Goal: Task Accomplishment & Management: Manage account settings

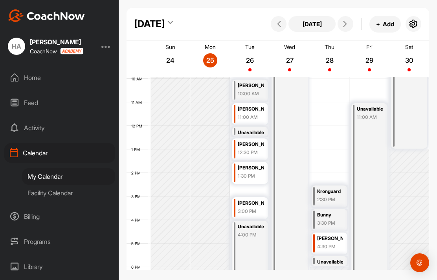
scroll to position [234, 0]
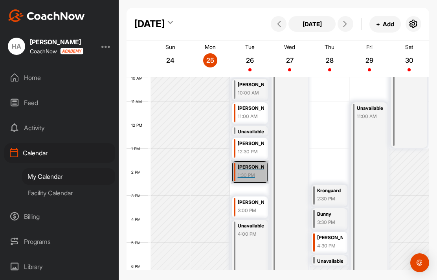
click at [251, 173] on link "[PERSON_NAME] 1:30 PM" at bounding box center [250, 172] width 38 height 23
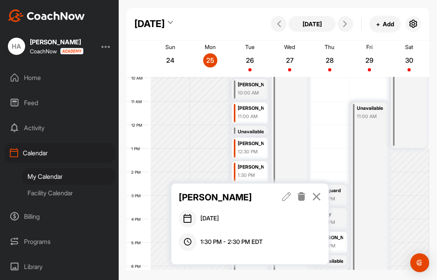
click at [314, 197] on icon at bounding box center [316, 196] width 9 height 9
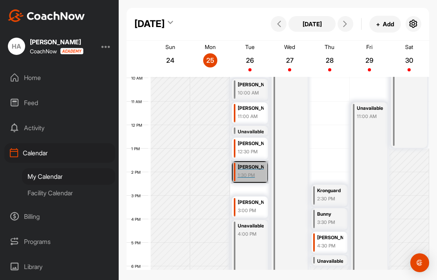
click at [250, 173] on link "[PERSON_NAME] 1:30 PM" at bounding box center [250, 172] width 38 height 23
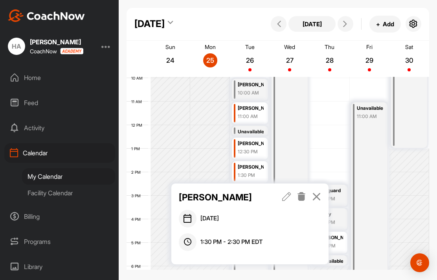
click at [302, 198] on icon at bounding box center [301, 196] width 9 height 9
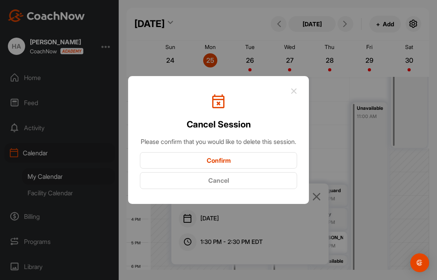
click at [244, 169] on button "Confirm" at bounding box center [218, 160] width 157 height 17
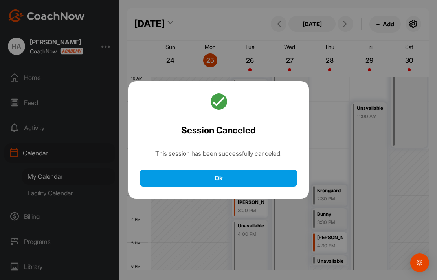
click at [273, 187] on button "Ok" at bounding box center [218, 178] width 157 height 17
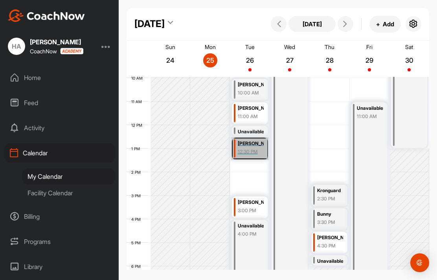
click at [253, 151] on link "[PERSON_NAME] Guttman1 12:30 PM" at bounding box center [250, 148] width 38 height 23
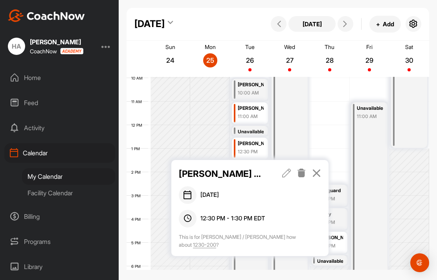
click at [284, 170] on icon at bounding box center [286, 173] width 9 height 9
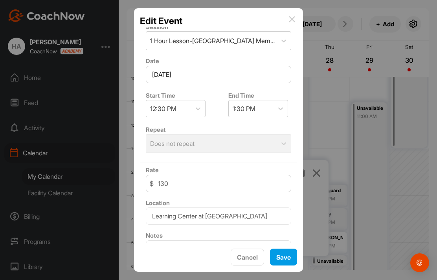
scroll to position [100, 0]
click at [293, 157] on hr at bounding box center [218, 160] width 157 height 6
click at [283, 254] on button "Save" at bounding box center [283, 257] width 27 height 17
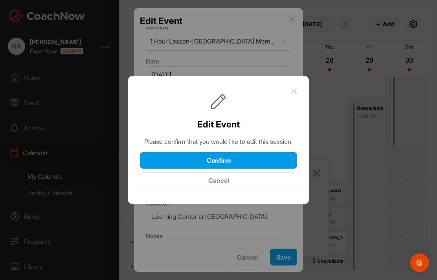
click at [267, 152] on button "Confirm" at bounding box center [218, 160] width 157 height 17
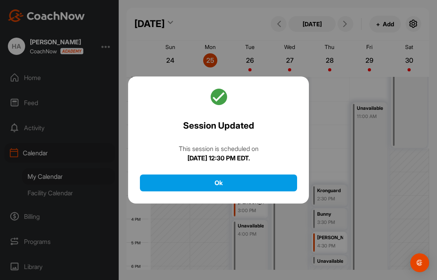
click at [265, 175] on button "Ok" at bounding box center [218, 183] width 157 height 17
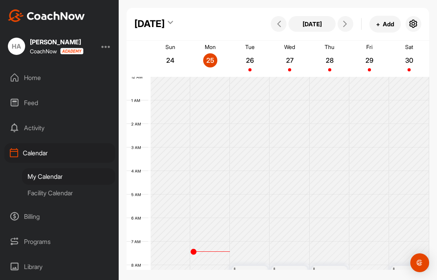
scroll to position [0, 0]
click at [385, 24] on button "+ Add" at bounding box center [384, 24] width 31 height 17
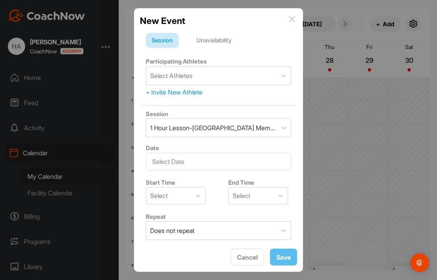
click at [215, 42] on div "Unavailability" at bounding box center [213, 40] width 47 height 15
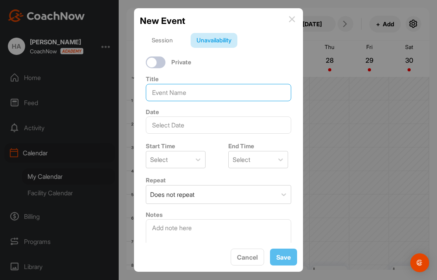
click at [218, 97] on input at bounding box center [218, 92] width 145 height 17
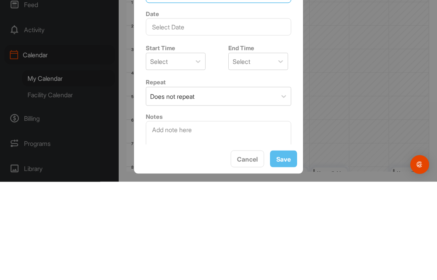
type input "[PERSON_NAME]"
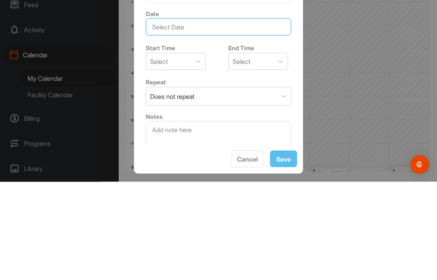
click at [208, 117] on input "text" at bounding box center [218, 125] width 145 height 17
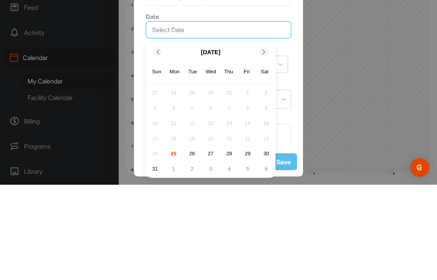
scroll to position [3, 0]
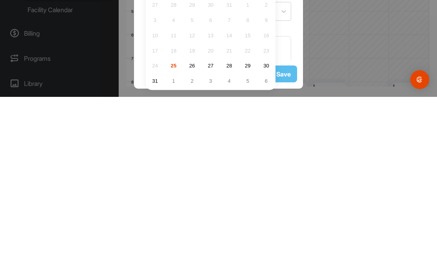
click at [194, 243] on div "26" at bounding box center [192, 249] width 12 height 12
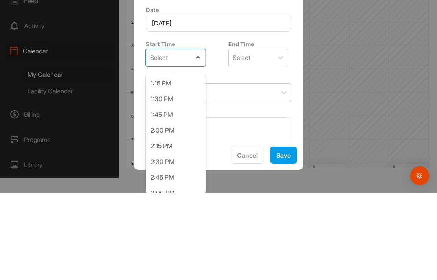
scroll to position [839, 0]
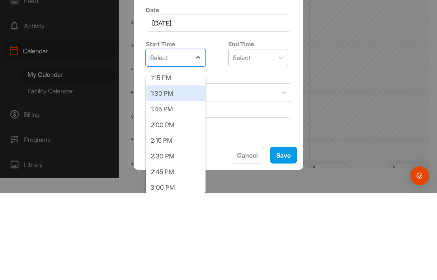
click at [168, 173] on div "1:30 PM" at bounding box center [176, 181] width 60 height 16
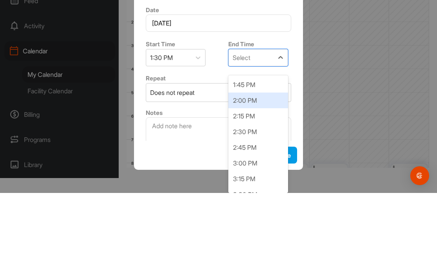
click at [252, 180] on div "2:00 PM" at bounding box center [258, 188] width 60 height 16
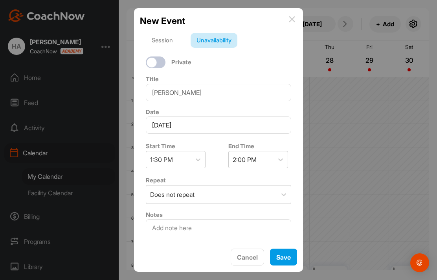
click at [288, 252] on button "Save" at bounding box center [283, 257] width 27 height 17
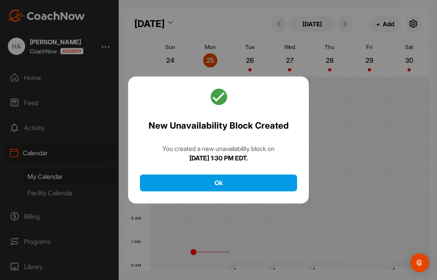
click at [267, 175] on button "Ok" at bounding box center [218, 183] width 157 height 17
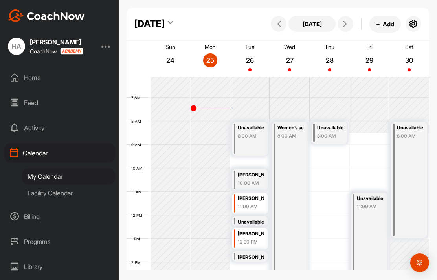
scroll to position [137, 0]
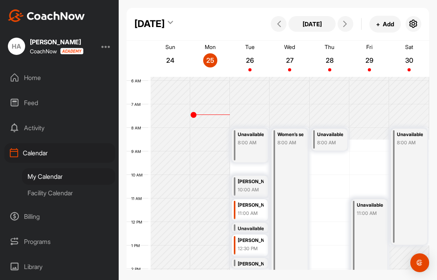
click at [37, 185] on div "Facility Calendar" at bounding box center [68, 193] width 93 height 16
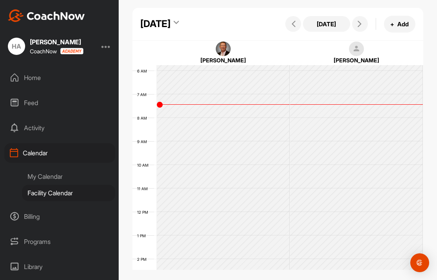
click at [360, 22] on icon at bounding box center [359, 24] width 6 height 6
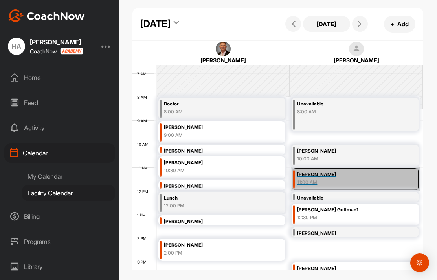
click at [419, 174] on link "[PERSON_NAME] 11:00 AM" at bounding box center [355, 179] width 129 height 23
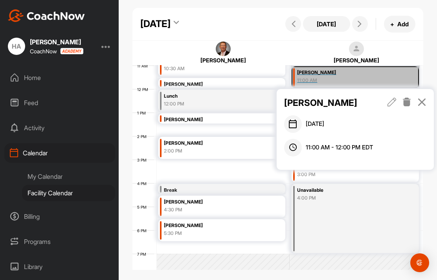
scroll to position [260, 0]
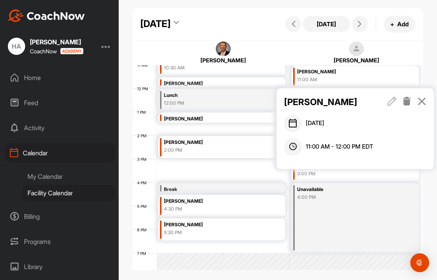
click at [429, 201] on div "[DATE] [DATE] + Add [PERSON_NAME] [DATE] 11:00 AM - 12:00 PM EDT [PERSON_NAME] …" at bounding box center [278, 121] width 318 height 243
click at [425, 102] on icon at bounding box center [421, 101] width 9 height 9
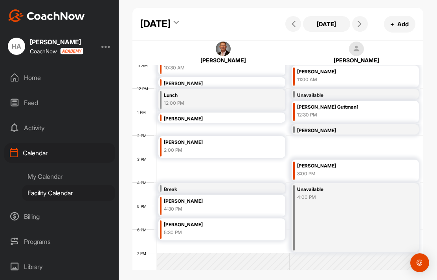
click at [360, 22] on icon at bounding box center [359, 24] width 6 height 6
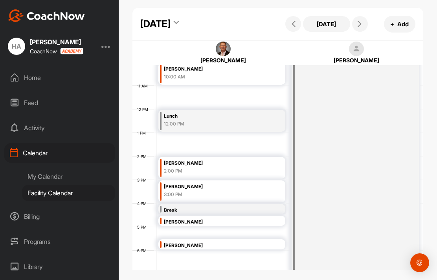
scroll to position [239, 0]
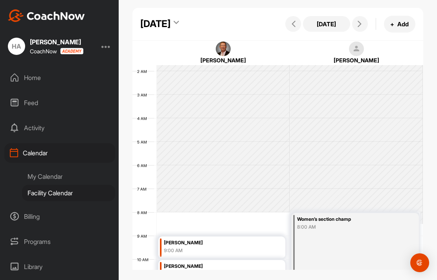
click at [358, 23] on icon at bounding box center [359, 24] width 6 height 6
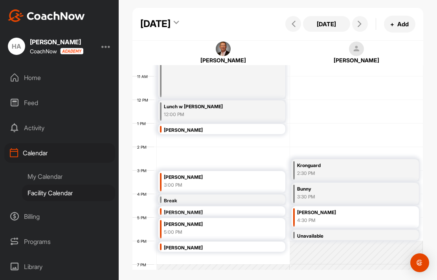
scroll to position [254, 0]
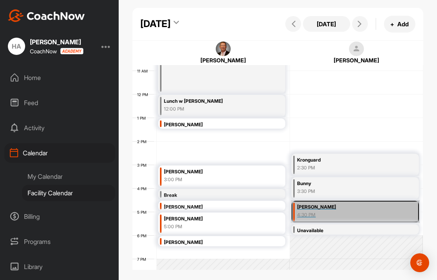
click at [385, 212] on link "[PERSON_NAME] 4:30 PM" at bounding box center [355, 211] width 129 height 23
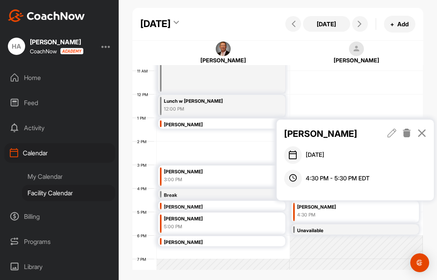
click at [421, 132] on icon at bounding box center [421, 133] width 9 height 9
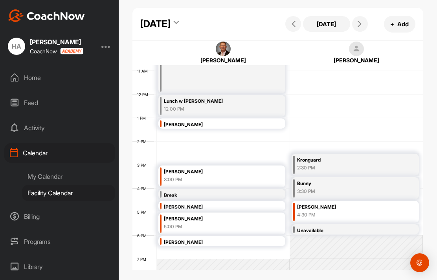
click at [359, 23] on icon at bounding box center [359, 24] width 6 height 6
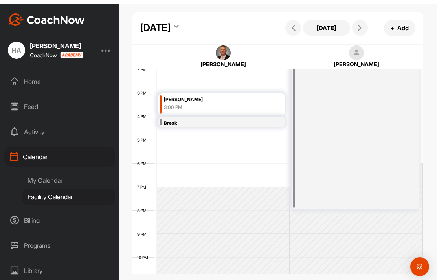
scroll to position [329, 0]
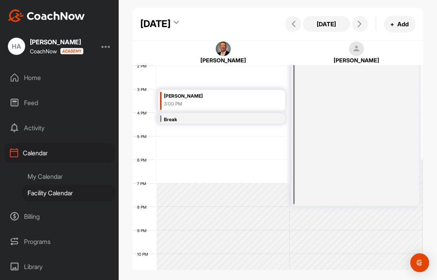
click at [357, 24] on icon at bounding box center [359, 24] width 6 height 6
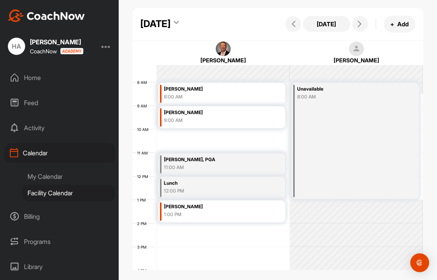
scroll to position [172, 0]
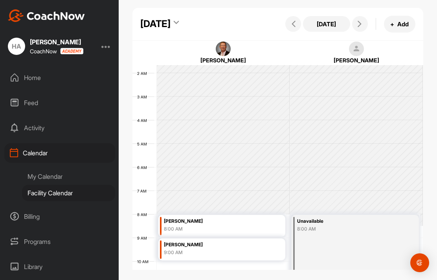
click at [359, 23] on icon at bounding box center [359, 24] width 6 height 6
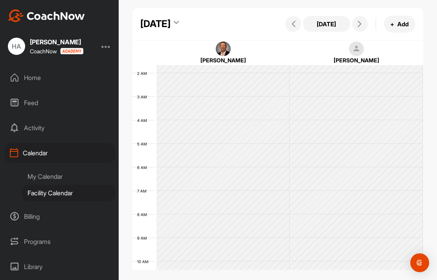
scroll to position [32, 0]
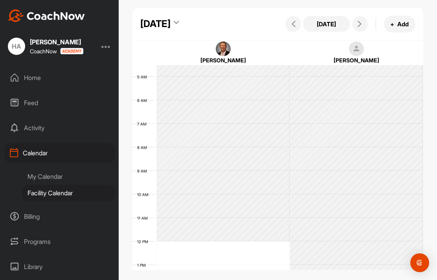
click at [360, 22] on icon at bounding box center [359, 24] width 6 height 6
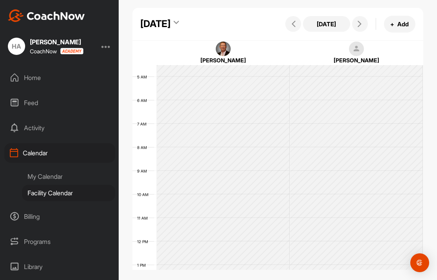
scroll to position [101, 0]
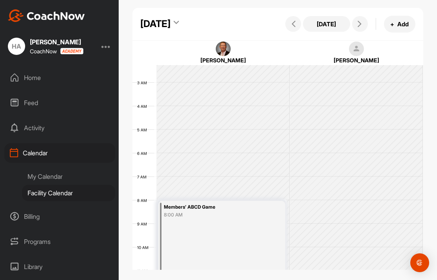
click at [358, 25] on icon at bounding box center [359, 24] width 6 height 6
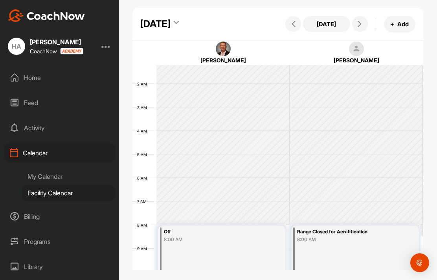
click at [354, 23] on button at bounding box center [360, 24] width 16 height 16
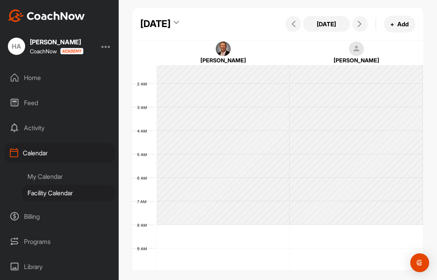
scroll to position [136, 0]
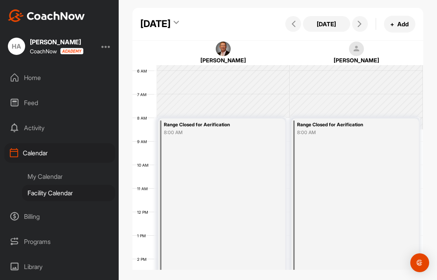
click at [357, 27] on icon at bounding box center [359, 24] width 6 height 6
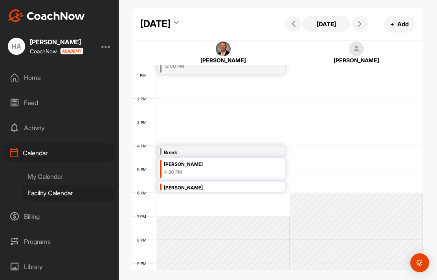
scroll to position [297, 0]
click at [362, 17] on button at bounding box center [360, 24] width 16 height 16
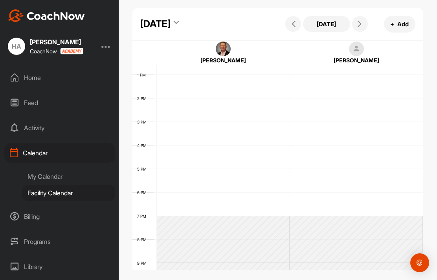
scroll to position [136, 0]
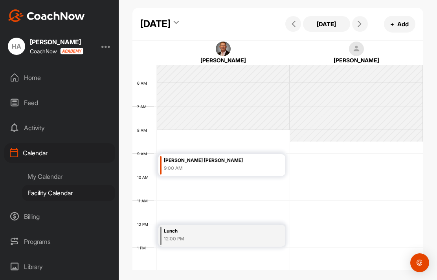
click at [354, 24] on button at bounding box center [360, 24] width 16 height 16
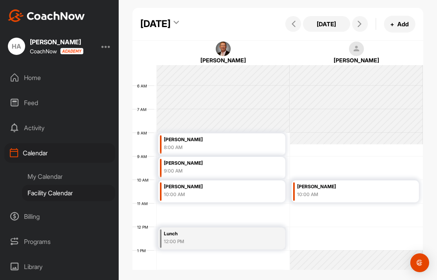
click at [419, 227] on td at bounding box center [289, 239] width 266 height 24
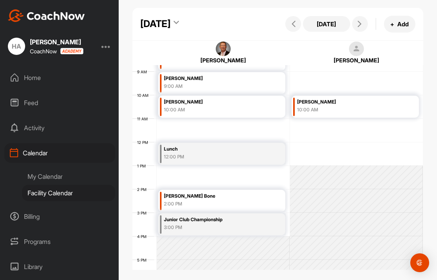
scroll to position [206, 0]
click at [359, 22] on icon at bounding box center [359, 24] width 6 height 6
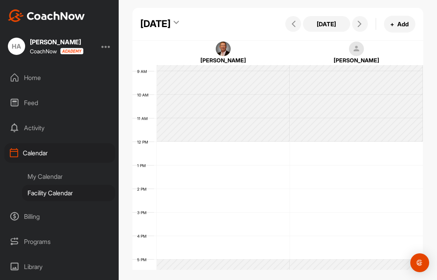
scroll to position [136, 0]
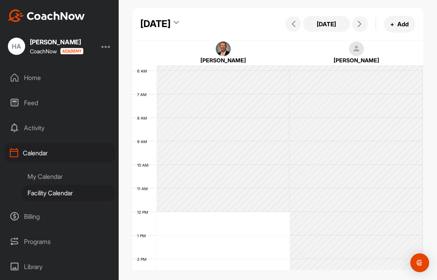
click at [358, 21] on icon at bounding box center [359, 24] width 6 height 6
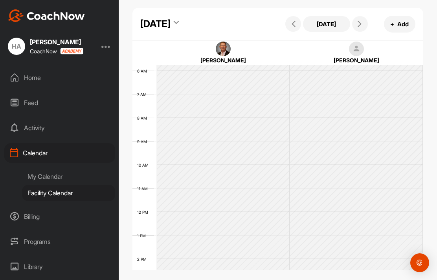
click at [356, 26] on span at bounding box center [359, 24] width 9 height 6
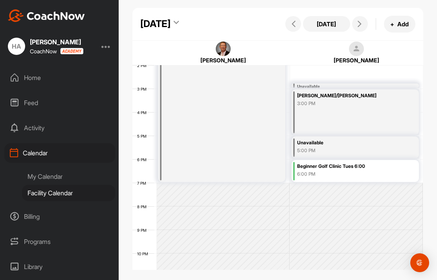
scroll to position [329, 0]
click at [358, 22] on icon at bounding box center [359, 24] width 6 height 6
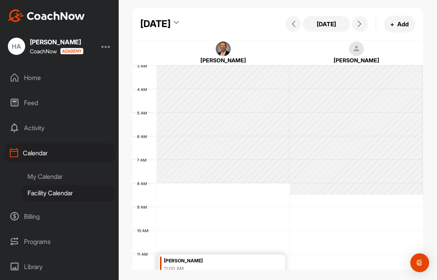
scroll to position [69, 0]
click at [395, 26] on button "+ Add" at bounding box center [399, 24] width 31 height 17
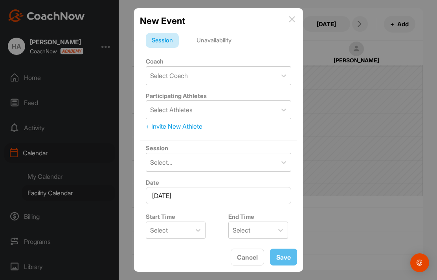
click at [216, 44] on div "Unavailability" at bounding box center [213, 40] width 47 height 15
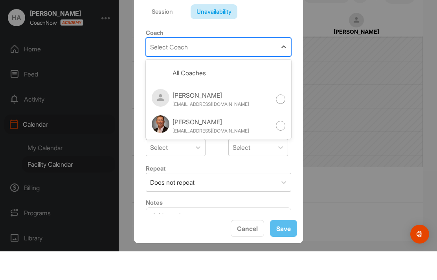
click at [210, 119] on div "[PERSON_NAME]" at bounding box center [210, 123] width 77 height 9
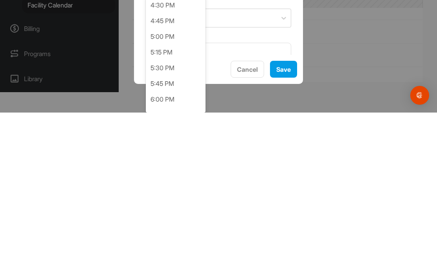
scroll to position [1036, 0]
click at [167, 196] on div "5:00 PM" at bounding box center [176, 204] width 60 height 16
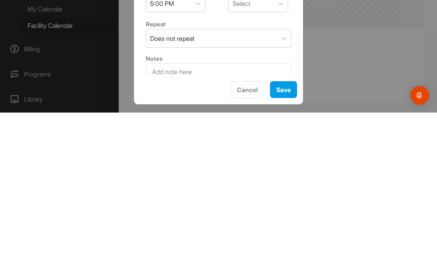
scroll to position [31, 0]
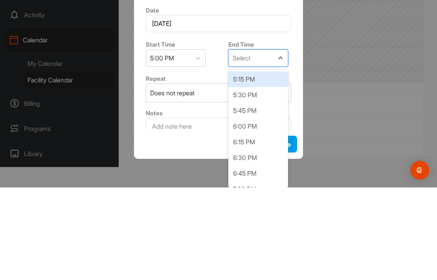
click at [248, 180] on div "5:30 PM" at bounding box center [258, 188] width 60 height 16
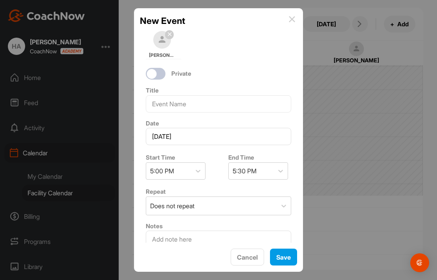
click at [283, 251] on button "Save" at bounding box center [283, 257] width 27 height 17
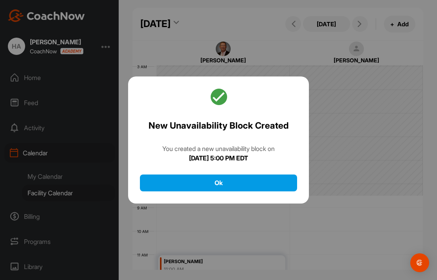
click at [260, 175] on button "Ok" at bounding box center [218, 183] width 157 height 17
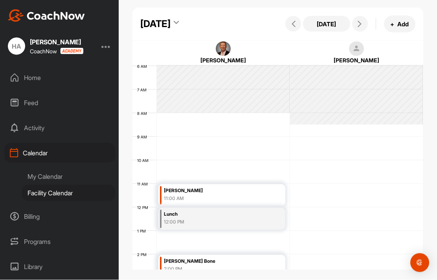
scroll to position [0, 0]
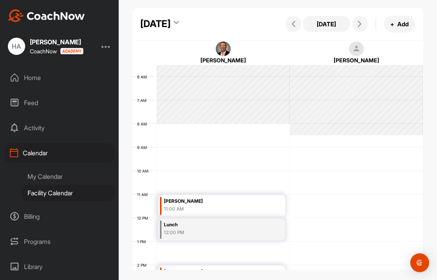
click at [358, 27] on icon at bounding box center [359, 24] width 6 height 6
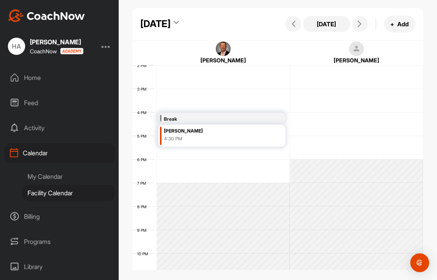
scroll to position [329, 0]
click at [359, 27] on icon at bounding box center [359, 24] width 6 height 6
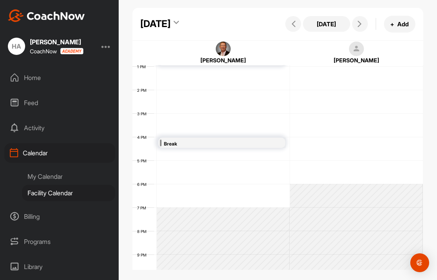
click at [357, 25] on icon at bounding box center [359, 24] width 6 height 6
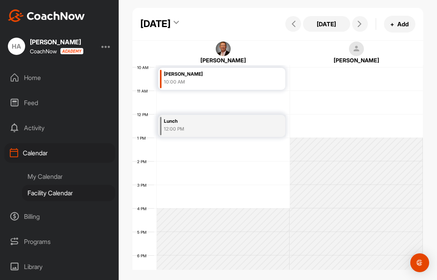
scroll to position [232, 0]
click at [360, 27] on icon at bounding box center [359, 24] width 6 height 6
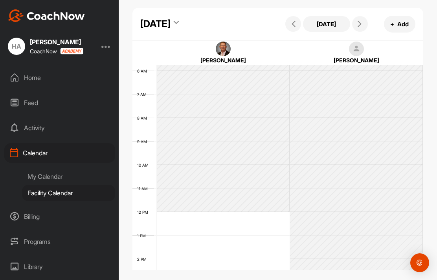
click at [356, 22] on icon at bounding box center [359, 24] width 6 height 6
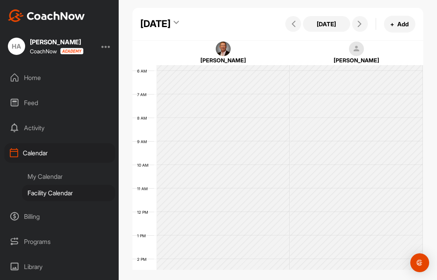
click at [353, 26] on button at bounding box center [360, 24] width 16 height 16
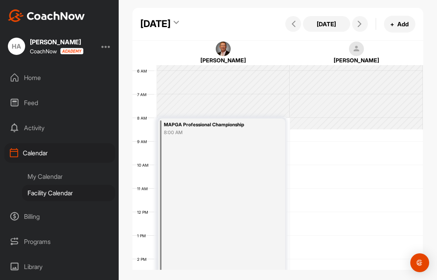
click at [360, 25] on icon at bounding box center [359, 24] width 6 height 6
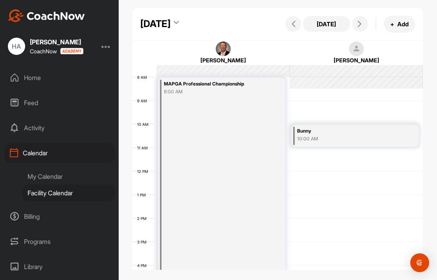
scroll to position [178, 0]
click at [361, 27] on icon at bounding box center [359, 24] width 6 height 6
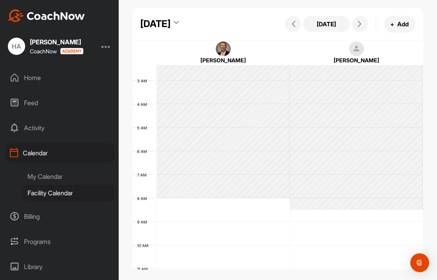
click at [417, 133] on div at bounding box center [356, 110] width 133 height 200
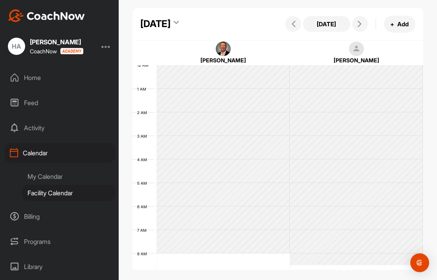
scroll to position [0, 0]
click at [360, 27] on icon at bounding box center [359, 24] width 6 height 6
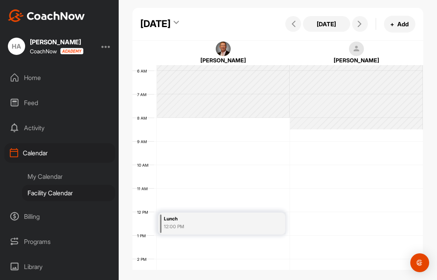
click at [357, 24] on icon at bounding box center [359, 24] width 6 height 6
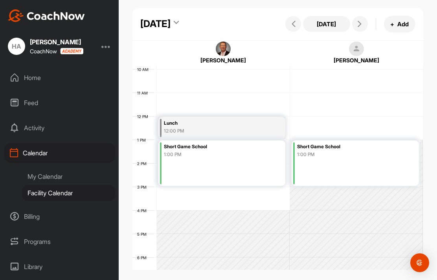
click at [357, 27] on icon at bounding box center [359, 24] width 6 height 6
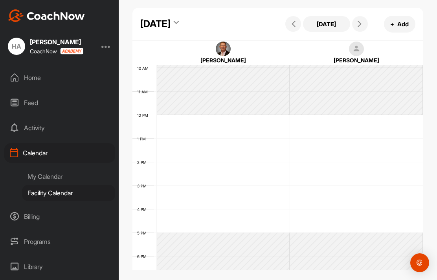
click at [358, 26] on icon at bounding box center [359, 24] width 6 height 6
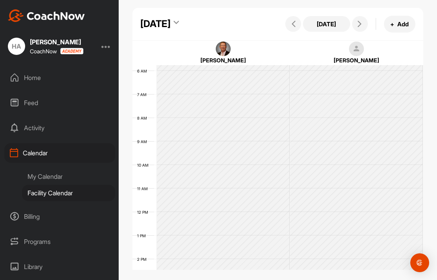
click at [356, 26] on icon at bounding box center [359, 24] width 6 height 6
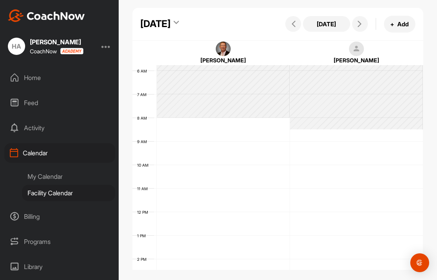
click at [357, 27] on icon at bounding box center [359, 24] width 6 height 6
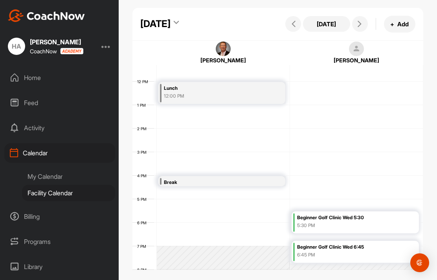
click at [358, 27] on icon at bounding box center [359, 24] width 6 height 6
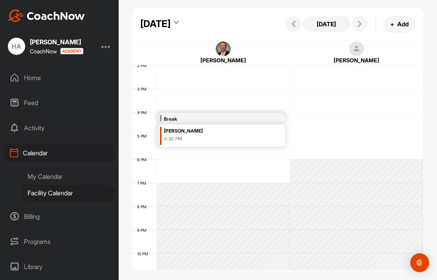
scroll to position [329, 0]
